Goal: Task Accomplishment & Management: Use online tool/utility

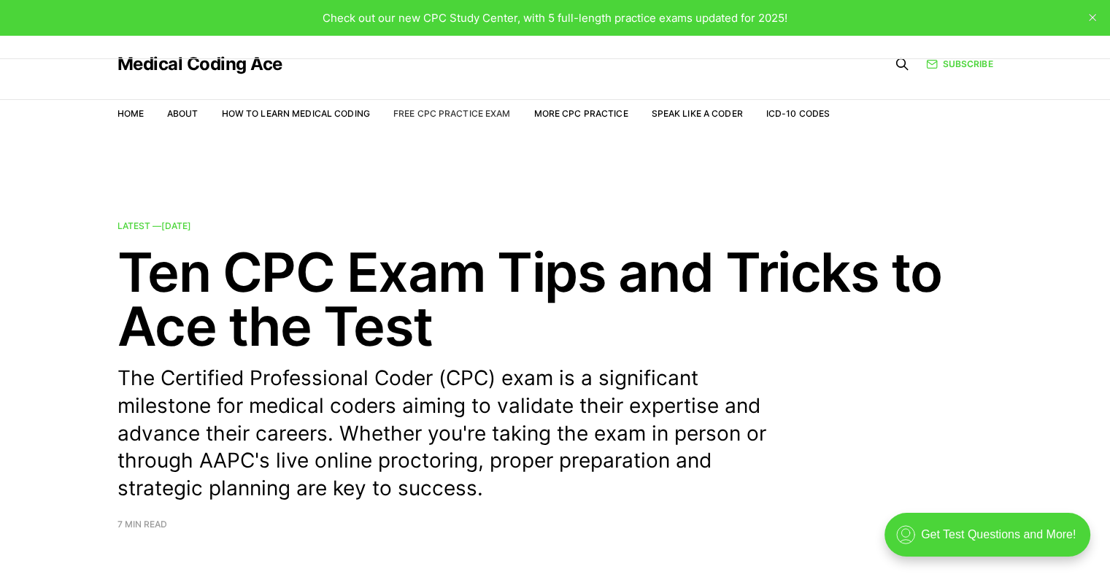
click at [457, 112] on link "Free CPC Practice Exam" at bounding box center [451, 113] width 117 height 11
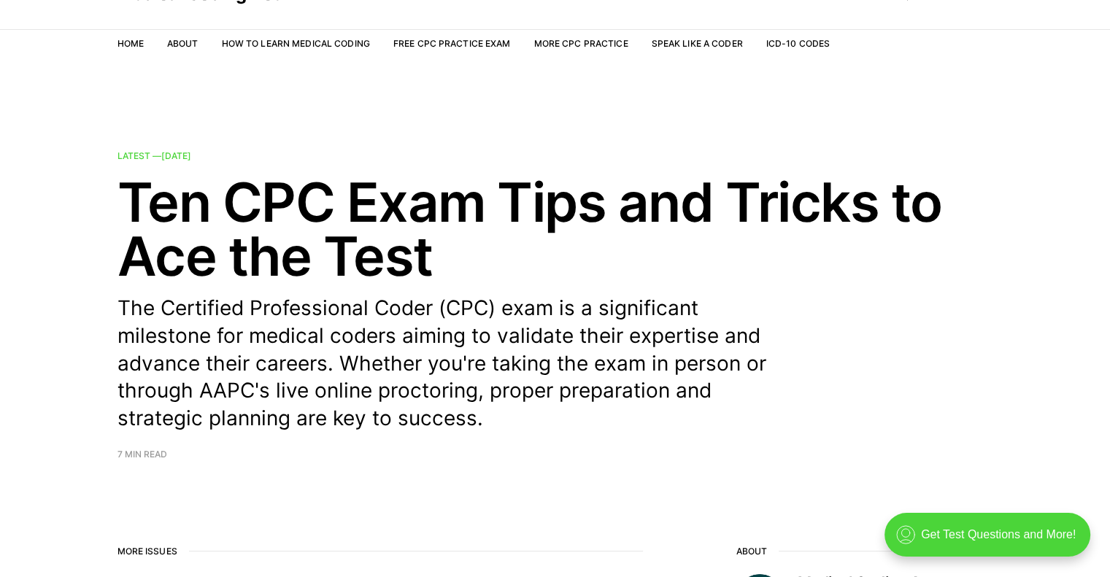
scroll to position [74, 0]
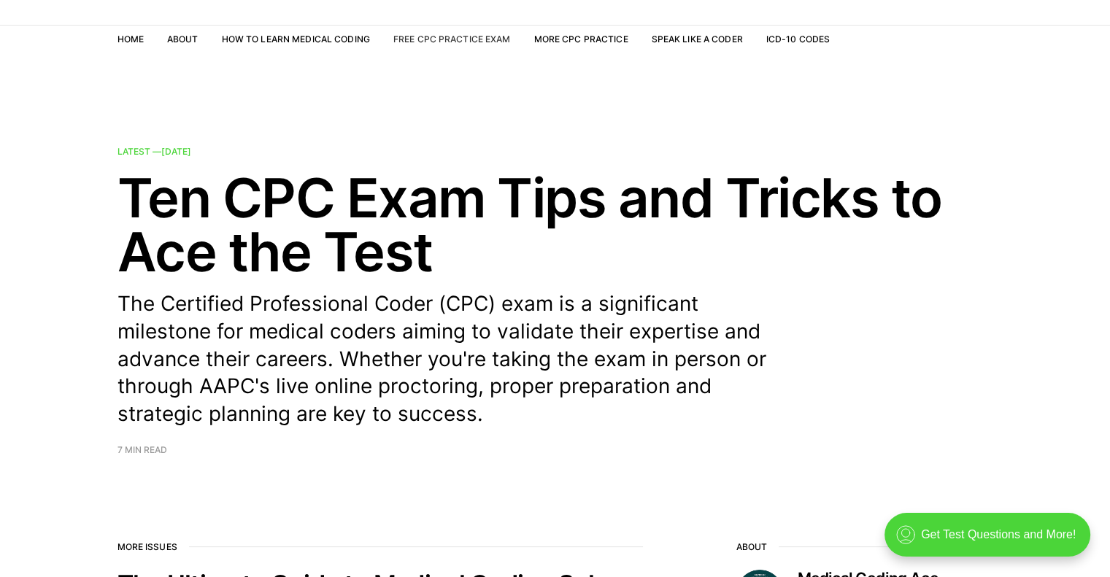
click at [440, 40] on link "Free CPC Practice Exam" at bounding box center [451, 39] width 117 height 11
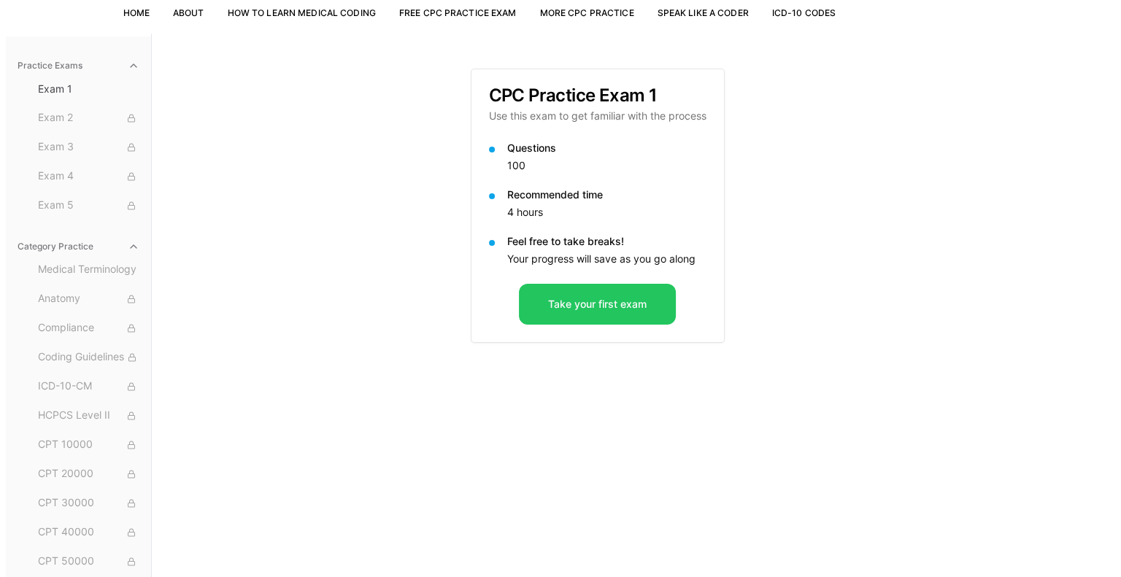
scroll to position [101, 0]
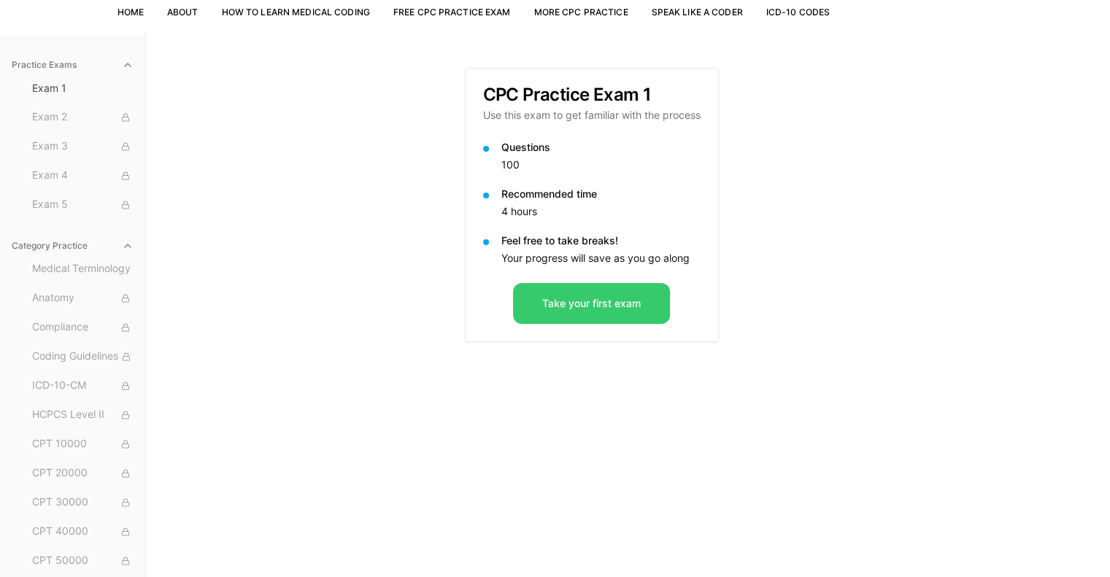
click at [570, 308] on button "Take your first exam" at bounding box center [591, 303] width 157 height 41
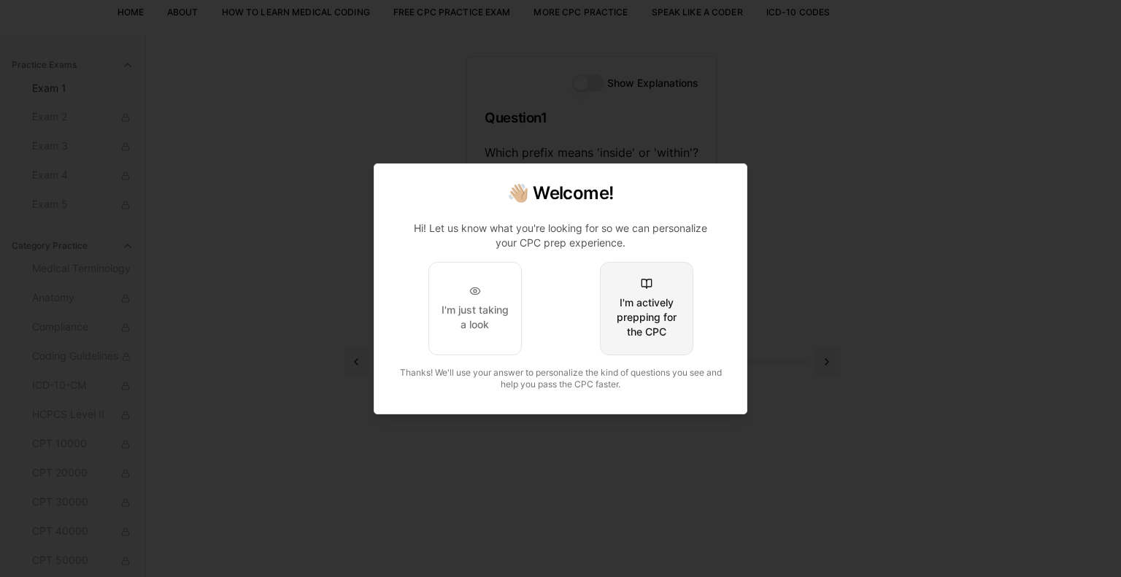
click at [655, 314] on div "I'm actively prepping for the CPC" at bounding box center [646, 317] width 69 height 44
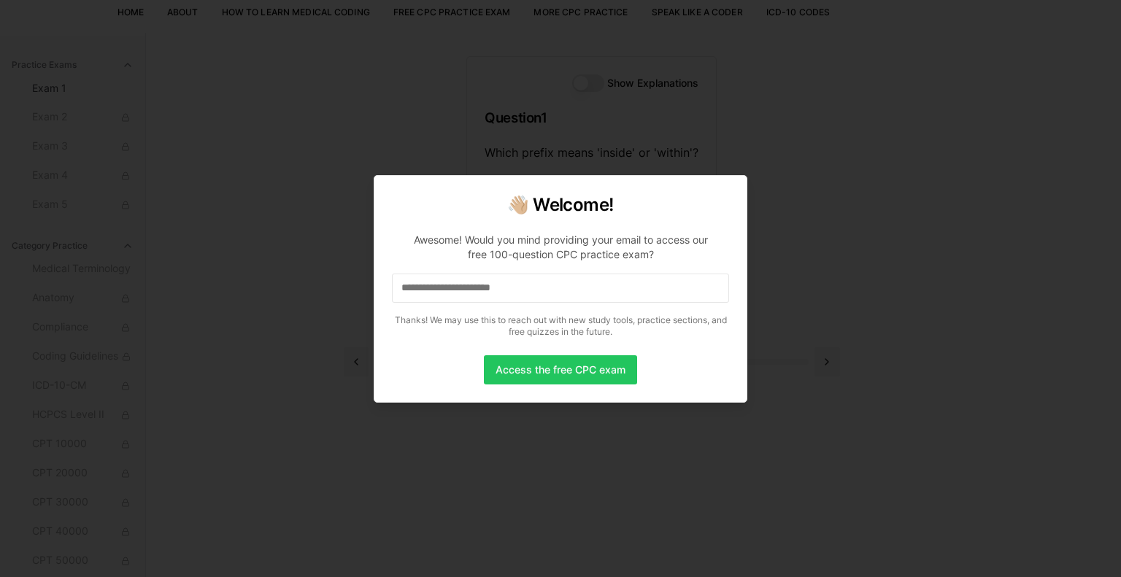
click at [548, 285] on input at bounding box center [560, 288] width 337 height 29
click at [414, 291] on input "*" at bounding box center [560, 288] width 337 height 29
drag, startPoint x: 417, startPoint y: 291, endPoint x: 380, endPoint y: 295, distance: 37.5
click at [380, 295] on div "👋🏼 Welcome! Awesome! Would you mind providing your email to access our free 100…" at bounding box center [561, 289] width 374 height 228
click at [552, 364] on button "Access the free CPC exam" at bounding box center [560, 369] width 153 height 29
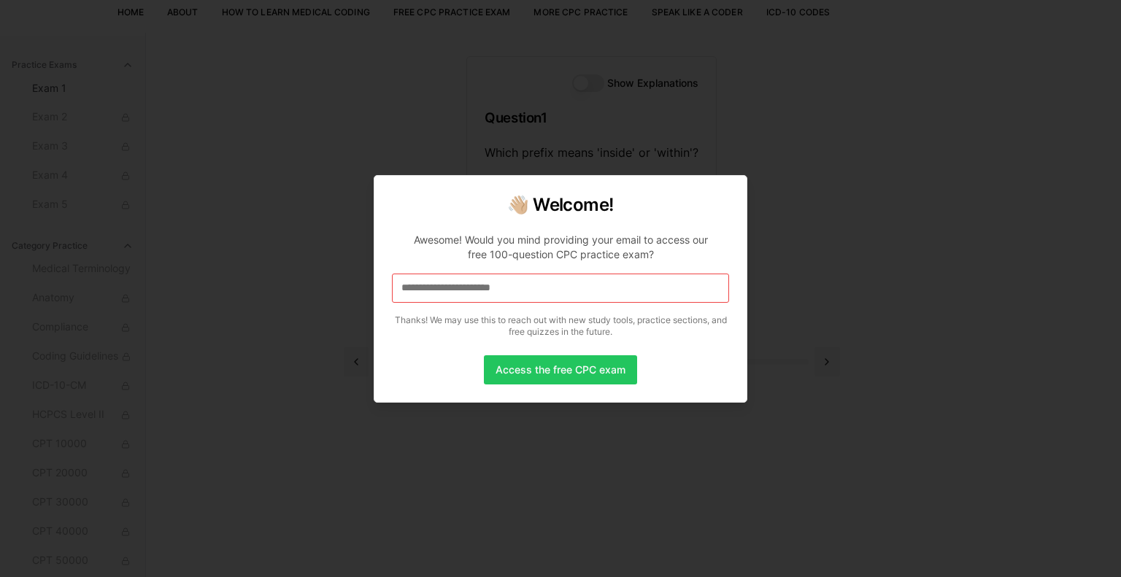
click at [554, 288] on input at bounding box center [560, 288] width 337 height 29
click at [417, 287] on input "*" at bounding box center [560, 288] width 337 height 29
click at [727, 206] on h2 "👋🏼 Welcome!" at bounding box center [560, 204] width 337 height 23
click at [772, 134] on div at bounding box center [560, 288] width 1121 height 577
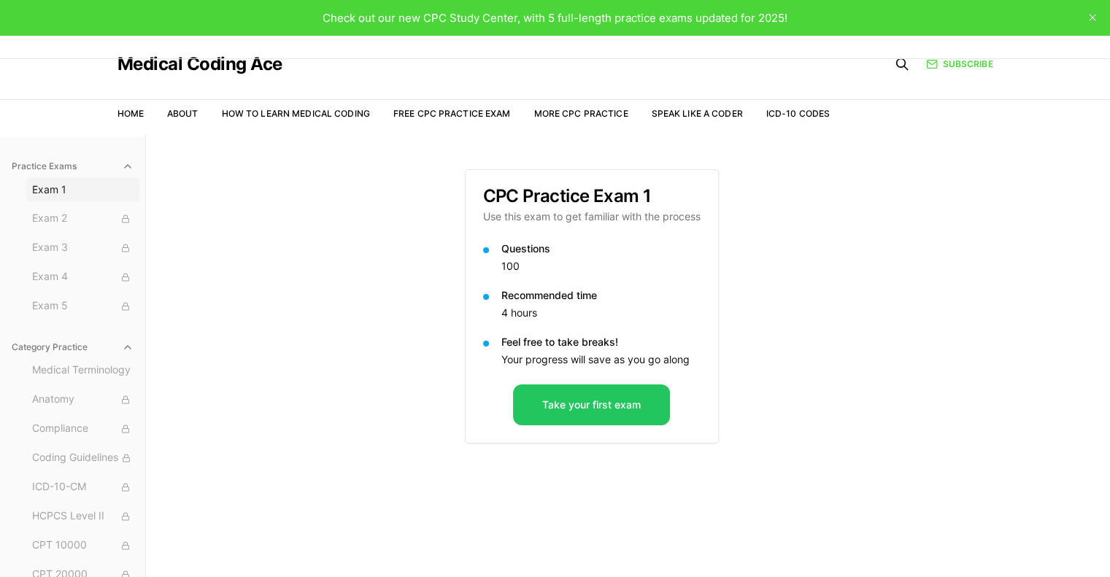
click at [45, 195] on span "Exam 1" at bounding box center [82, 189] width 101 height 15
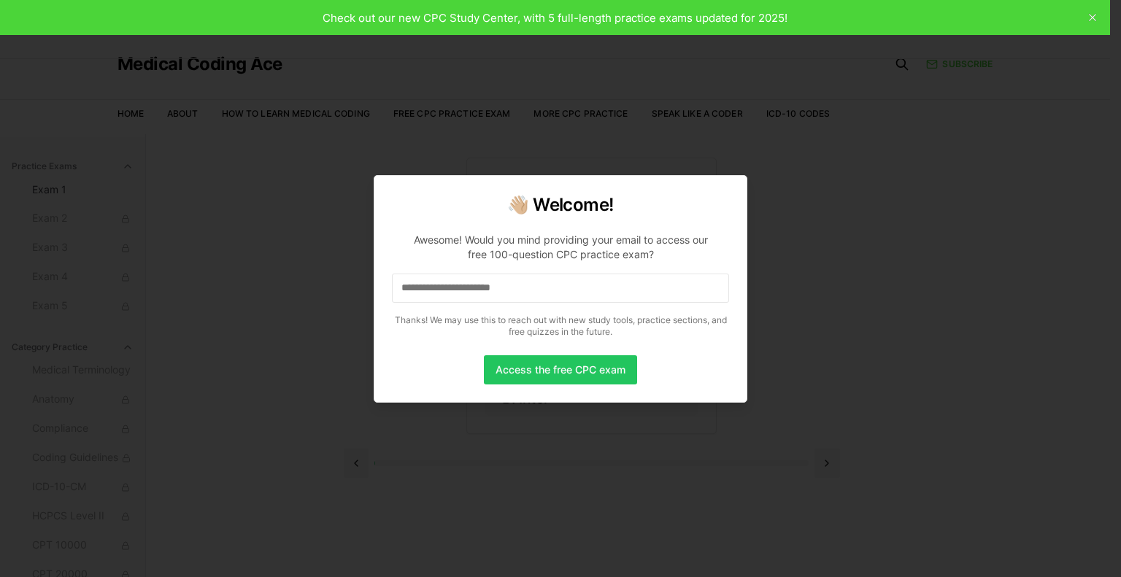
click at [446, 288] on input at bounding box center [560, 288] width 337 height 29
